Goal: Transaction & Acquisition: Book appointment/travel/reservation

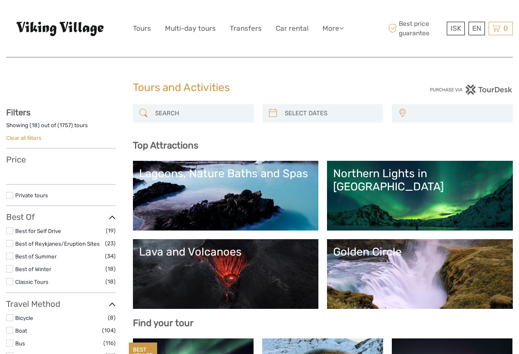
select select
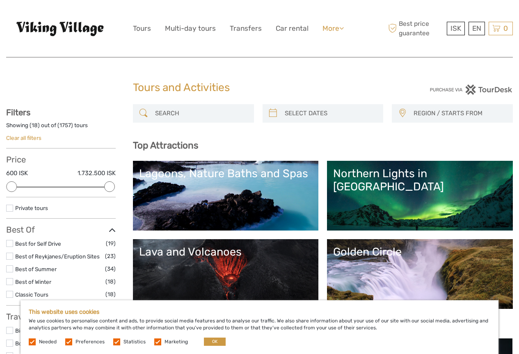
click at [334, 30] on link "More" at bounding box center [332, 29] width 21 height 12
drag, startPoint x: 209, startPoint y: 66, endPoint x: 204, endPoint y: 65, distance: 5.2
click at [138, 28] on link "Tours" at bounding box center [142, 29] width 18 height 12
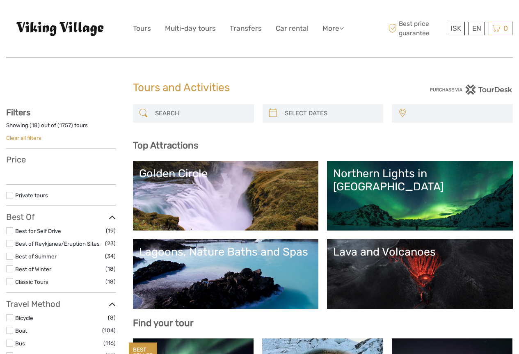
select select
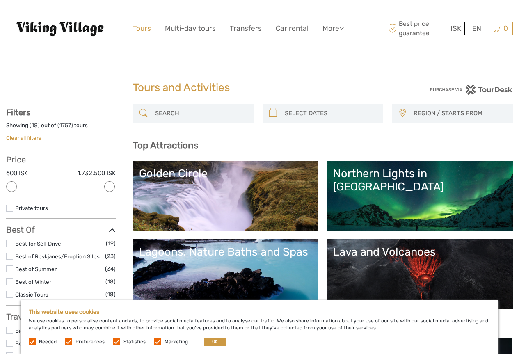
click at [142, 29] on link "Tours" at bounding box center [142, 29] width 18 height 12
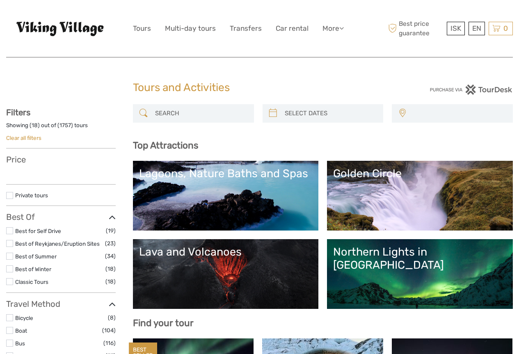
select select
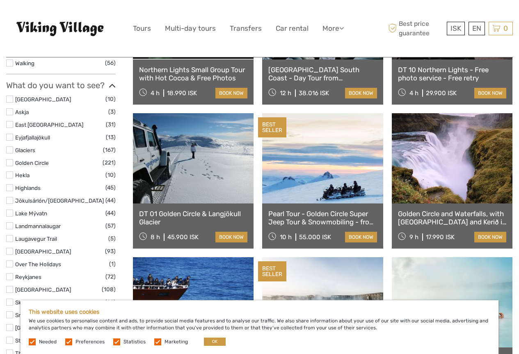
scroll to position [615, 0]
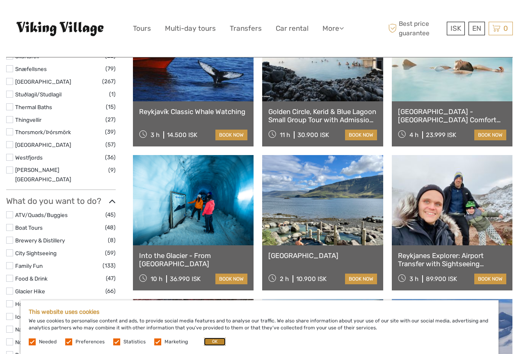
drag, startPoint x: 206, startPoint y: 342, endPoint x: 188, endPoint y: 312, distance: 35.2
click at [206, 341] on button "OK" at bounding box center [215, 341] width 22 height 8
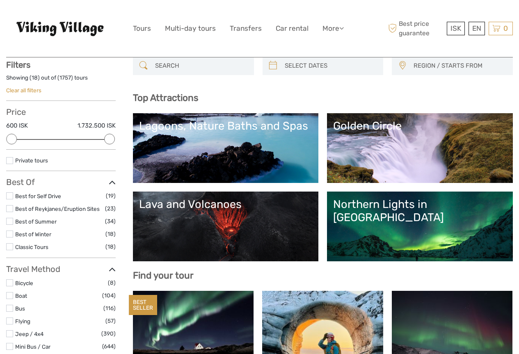
scroll to position [0, 0]
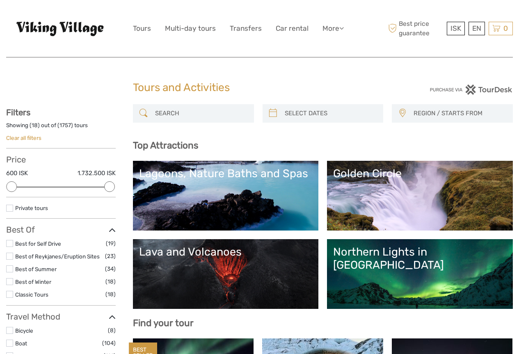
type input "03/09/2025"
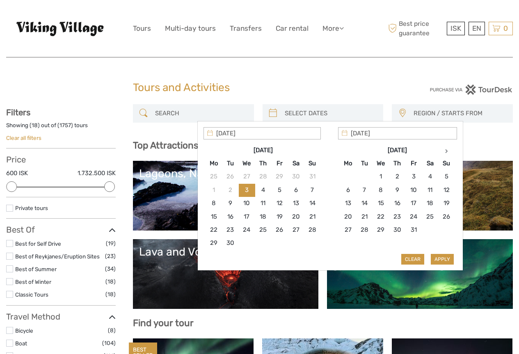
click at [327, 116] on input "search" at bounding box center [330, 113] width 98 height 14
click at [444, 151] on th at bounding box center [446, 149] width 16 height 13
type input "13/11/2025"
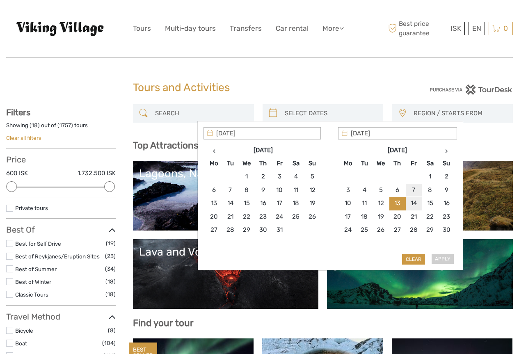
type input "07/11/2025"
click at [380, 91] on h1 "Tours and Activities" at bounding box center [259, 87] width 253 height 13
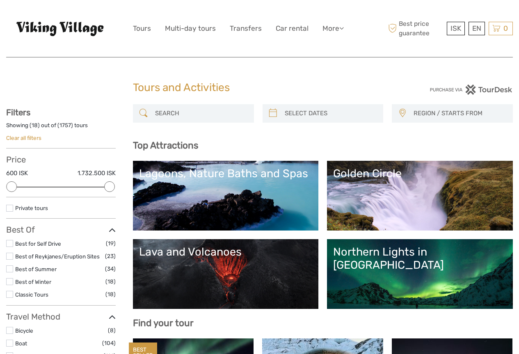
type input "03/09/2025"
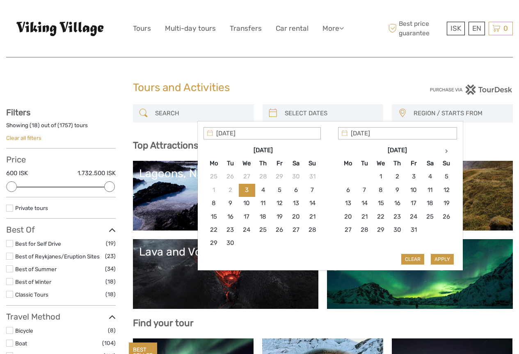
click at [353, 109] on input "search" at bounding box center [330, 113] width 98 height 14
click at [447, 149] on icon at bounding box center [446, 151] width 3 height 4
type input "14/11/2025"
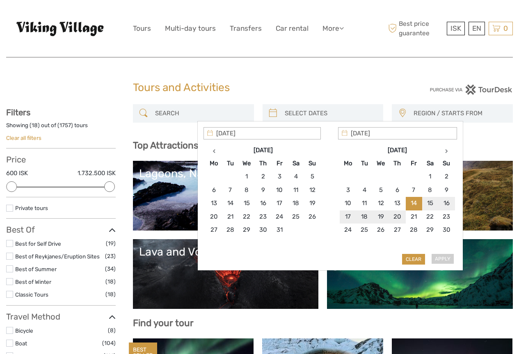
type input "19/11/2025"
type input "14/11/2025"
click at [444, 256] on button "Apply" at bounding box center [441, 259] width 23 height 11
type input "14/11/2025 - 19/11/2025"
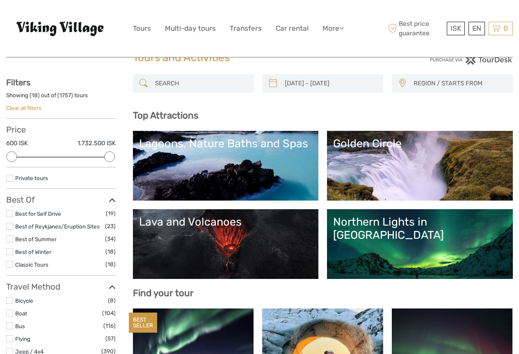
click at [441, 101] on div "14/11/2025 - 19/11/2025 REGION / STARTS FROM Capital Region East North Northeas…" at bounding box center [323, 87] width 380 height 27
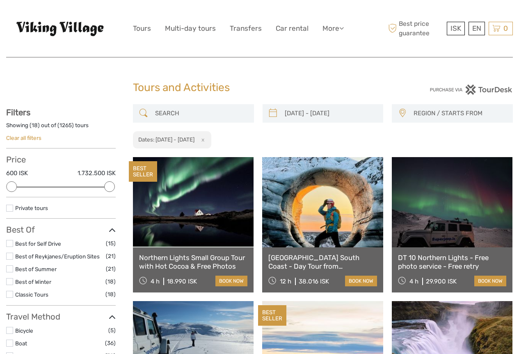
click at [428, 114] on span "REGION / STARTS FROM" at bounding box center [459, 114] width 99 height 14
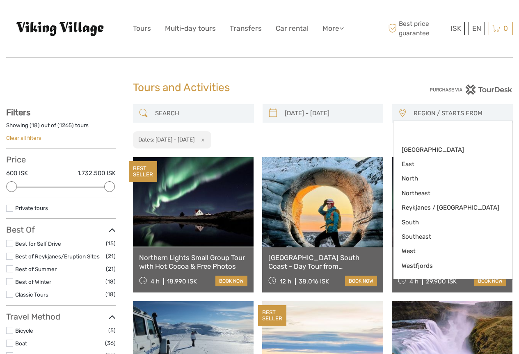
click at [376, 137] on div "14/11/2025 - 19/11/2025 REGION / STARTS FROM Capital Region East North Northeas…" at bounding box center [323, 126] width 380 height 45
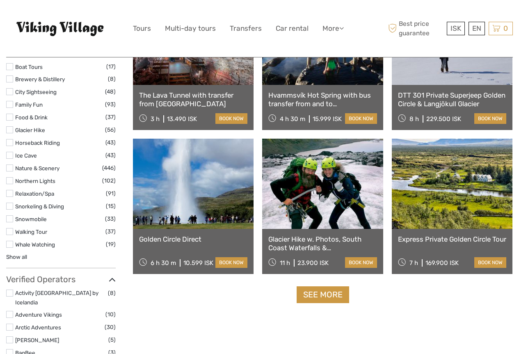
scroll to position [902, 0]
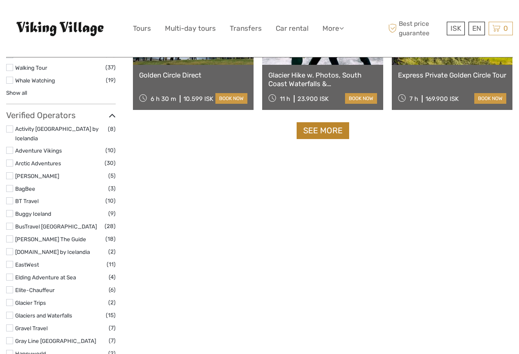
click at [318, 133] on link "See more" at bounding box center [322, 130] width 52 height 17
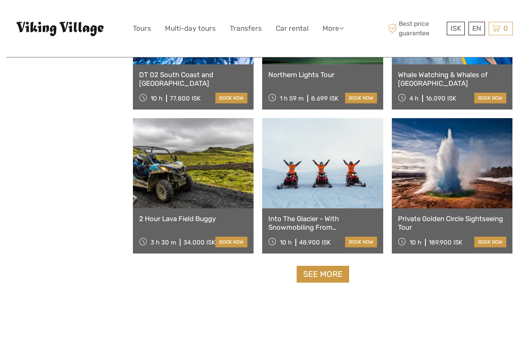
scroll to position [1640, 0]
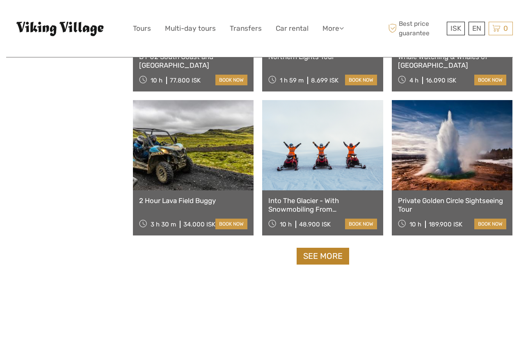
click at [312, 256] on link "See more" at bounding box center [322, 256] width 52 height 17
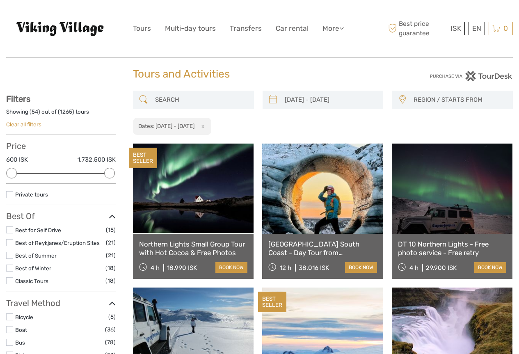
scroll to position [0, 0]
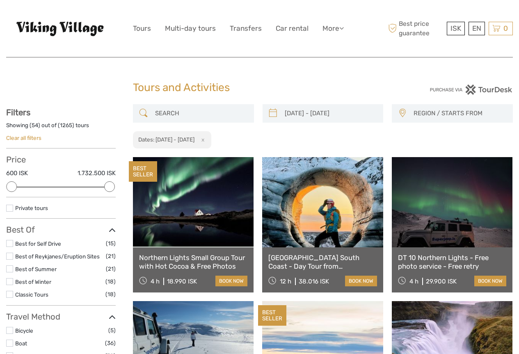
click at [218, 114] on input "search" at bounding box center [201, 113] width 98 height 14
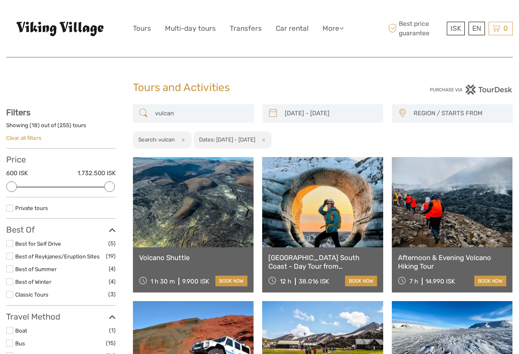
drag, startPoint x: 178, startPoint y: 114, endPoint x: 138, endPoint y: 112, distance: 40.7
click at [138, 112] on div "vulcan" at bounding box center [193, 113] width 121 height 18
paste input "Reynisfjara"
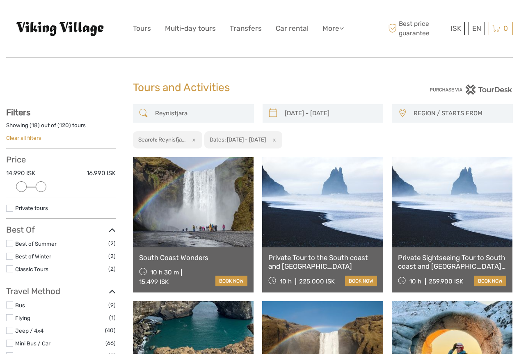
drag, startPoint x: 104, startPoint y: 186, endPoint x: 43, endPoint y: 187, distance: 60.7
click at [43, 187] on div at bounding box center [41, 186] width 11 height 11
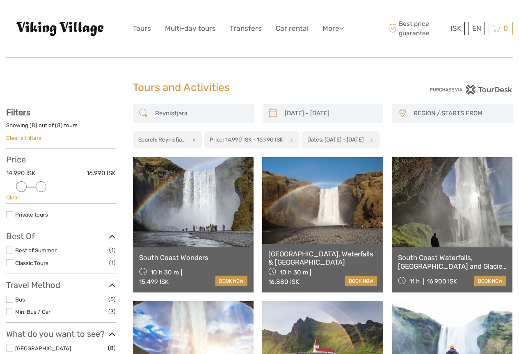
click at [197, 112] on input "Reynisfjara" at bounding box center [201, 113] width 98 height 14
drag, startPoint x: 199, startPoint y: 112, endPoint x: 139, endPoint y: 111, distance: 60.3
click at [140, 112] on div "Reynisfjara" at bounding box center [193, 113] width 121 height 18
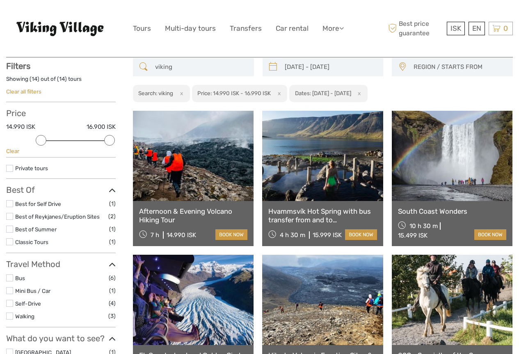
scroll to position [47, 0]
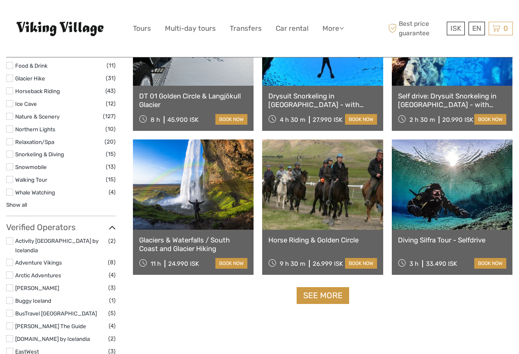
scroll to position [744, 0]
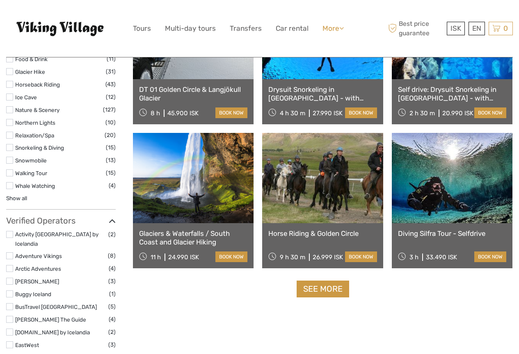
type input "viking"
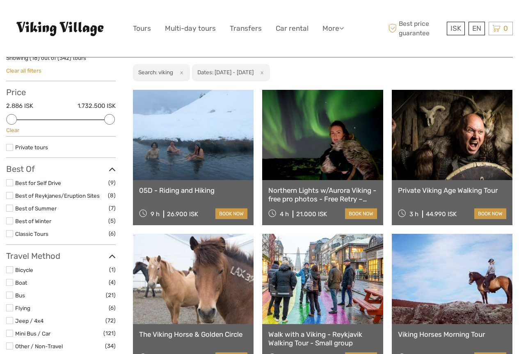
scroll to position [0, 0]
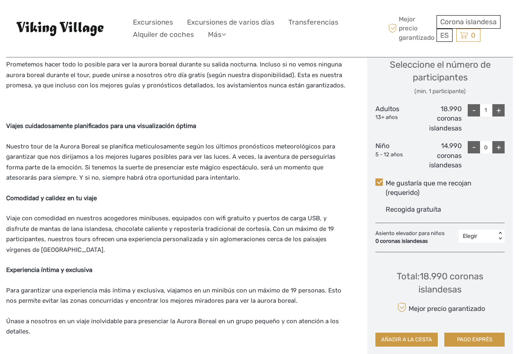
scroll to position [369, 0]
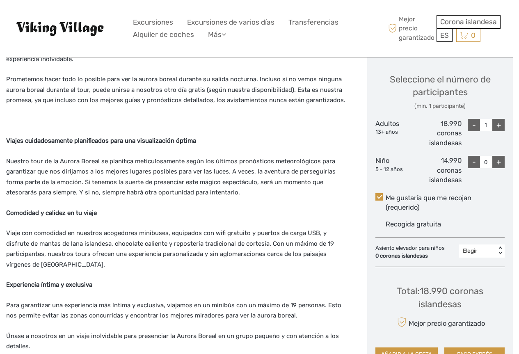
click at [497, 125] on font "+" at bounding box center [498, 125] width 5 height 9
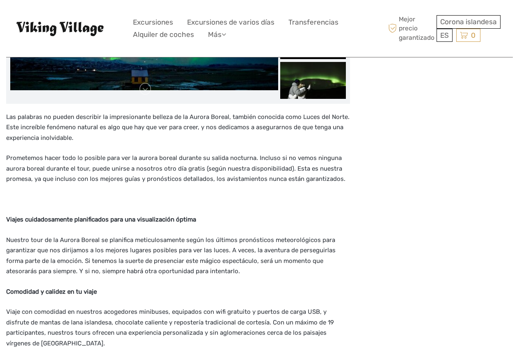
scroll to position [205, 0]
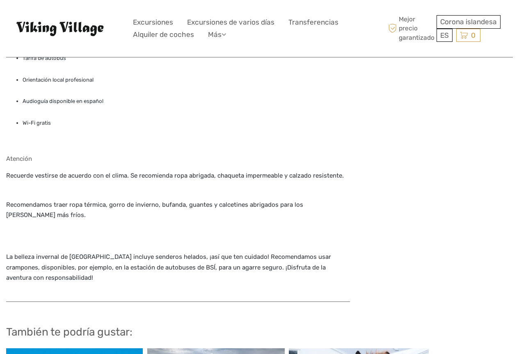
scroll to position [697, 0]
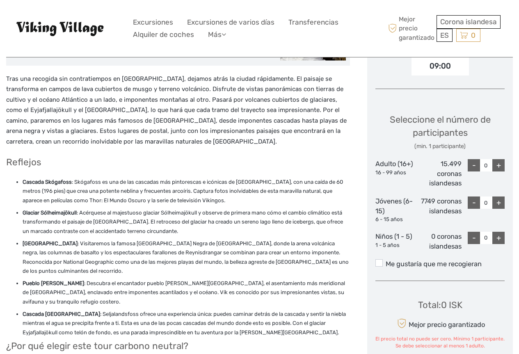
scroll to position [328, 0]
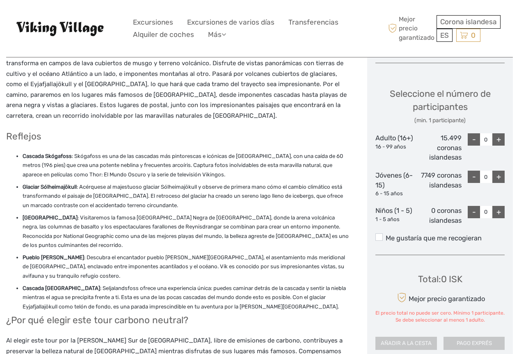
click at [498, 140] on font "+" at bounding box center [498, 139] width 5 height 9
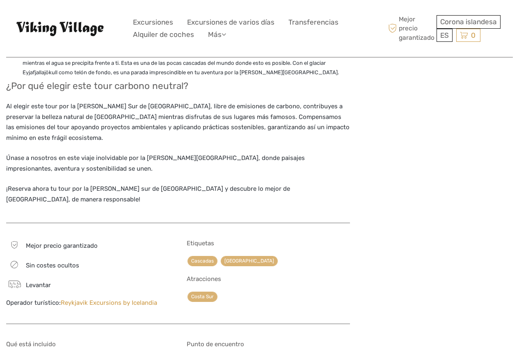
scroll to position [410, 0]
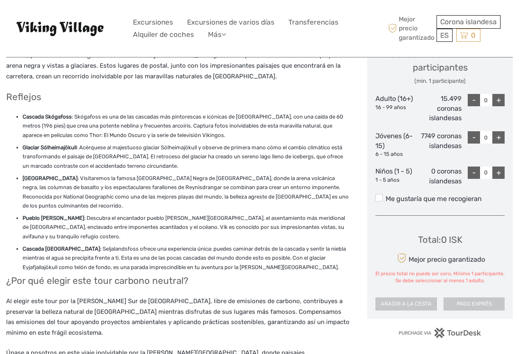
scroll to position [369, 0]
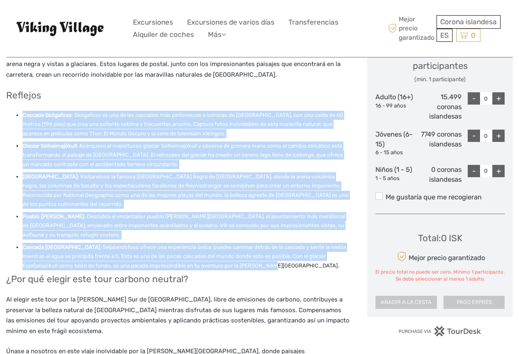
drag, startPoint x: 27, startPoint y: 116, endPoint x: 279, endPoint y: 257, distance: 289.4
click at [279, 257] on ul "Cascada Skógafoss : Skógafoss es una de las cascadas más pintorescas e icónicas…" at bounding box center [178, 190] width 344 height 159
copy ul "Loremip Dolorsita : Consectet ad eli se doe temporin utl etdoloremag a enimadmi…"
click at [175, 148] on font ": Acérquese al majestuoso glaciar Sólheimajökull y observe de primera mano cómo…" at bounding box center [183, 155] width 320 height 25
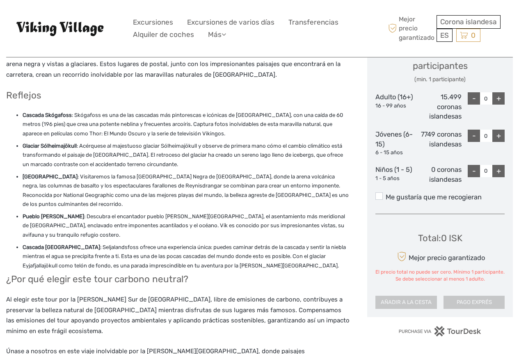
drag, startPoint x: 86, startPoint y: 177, endPoint x: 112, endPoint y: 177, distance: 25.8
click at [77, 177] on font "[GEOGRAPHIC_DATA]" at bounding box center [50, 176] width 55 height 6
copy font "Reynisfjara"
drag, startPoint x: 23, startPoint y: 114, endPoint x: 71, endPoint y: 115, distance: 47.6
click at [71, 115] on font "Cascada Skógafoss" at bounding box center [47, 115] width 49 height 6
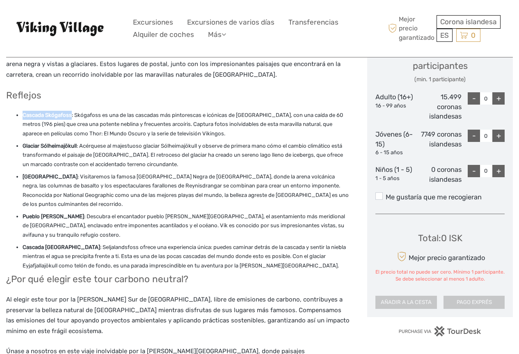
copy font "Cascada Skógafoss"
drag, startPoint x: 23, startPoint y: 146, endPoint x: 77, endPoint y: 145, distance: 54.9
click at [77, 145] on li "Glaciar Sólheimajökull : Acérquese al majestuoso glaciar Sólheimajökull y obser…" at bounding box center [186, 154] width 327 height 27
copy font "Glaciar Sólheimajökull"
drag, startPoint x: 34, startPoint y: 217, endPoint x: 56, endPoint y: 217, distance: 22.5
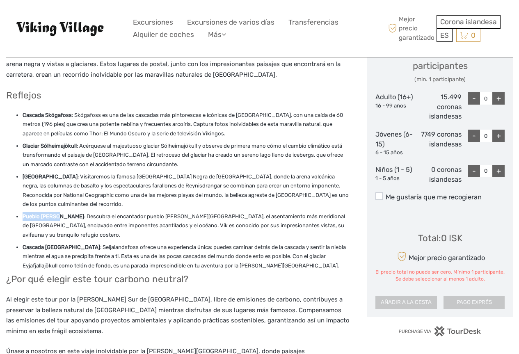
click at [56, 217] on li "Pueblo [PERSON_NAME] : Descubra el encantador pueblo [PERSON_NAME][GEOGRAPHIC_D…" at bounding box center [186, 225] width 327 height 27
copy font "Pueblo [PERSON_NAME]"
drag, startPoint x: 45, startPoint y: 238, endPoint x: 80, endPoint y: 238, distance: 35.3
click at [80, 244] on font "Cascada [GEOGRAPHIC_DATA]" at bounding box center [61, 247] width 77 height 6
copy font "Seljalandsfoss"
